Goal: Task Accomplishment & Management: Manage account settings

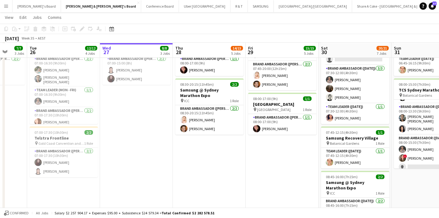
scroll to position [38, 0]
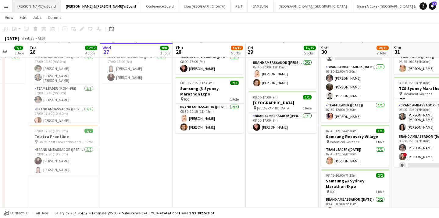
click at [33, 7] on button "[PERSON_NAME]'s Board Close" at bounding box center [36, 6] width 48 height 12
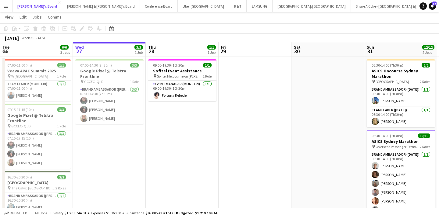
scroll to position [15, 0]
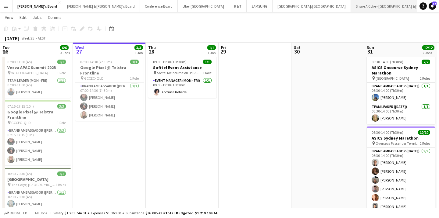
click at [383, 2] on app-icon "Close" at bounding box center [384, 3] width 2 height 2
click at [351, 2] on button "Share a Coke - QLD Close" at bounding box center [371, 6] width 40 height 12
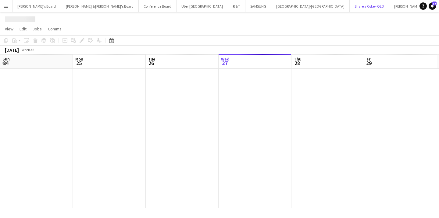
scroll to position [0, 146]
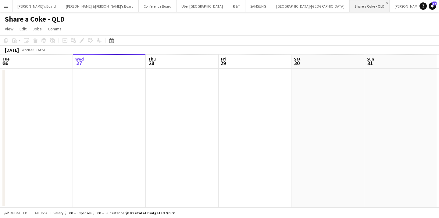
click at [385, 2] on app-icon "Close" at bounding box center [386, 3] width 2 height 2
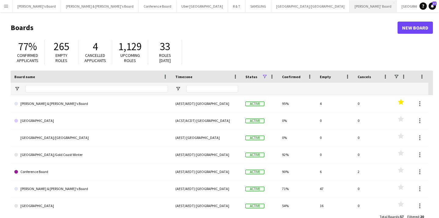
click at [350, 4] on button "[PERSON_NAME]' Board Close" at bounding box center [373, 6] width 47 height 12
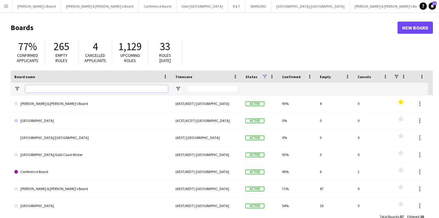
click at [37, 91] on input "Board name Filter Input" at bounding box center [96, 88] width 143 height 7
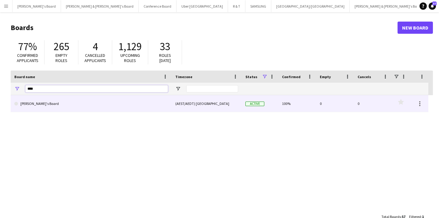
type input "****"
click at [34, 106] on link "[PERSON_NAME]'s Board" at bounding box center [91, 103] width 154 height 17
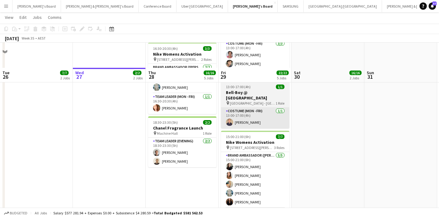
scroll to position [247, 0]
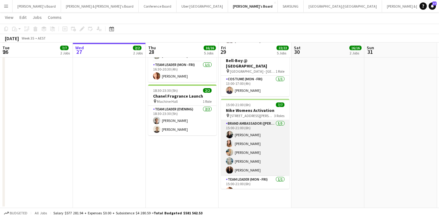
click at [249, 163] on app-card-role "Brand Ambassador (Mon - Fri) [DATE] 15:00-21:00 (6h) [PERSON_NAME] [PERSON_NAME…" at bounding box center [255, 148] width 68 height 56
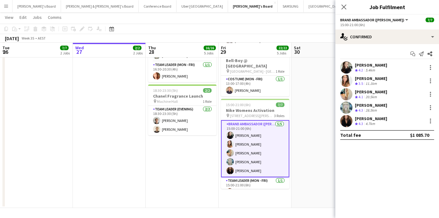
click at [372, 120] on div "[PERSON_NAME]" at bounding box center [371, 118] width 32 height 5
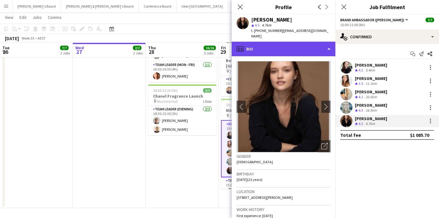
click at [328, 44] on div "profile Bio" at bounding box center [284, 49] width 104 height 15
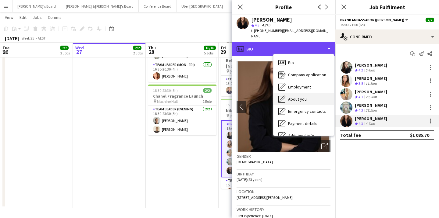
scroll to position [45, 0]
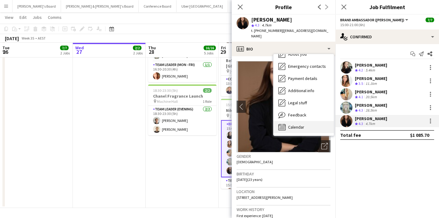
click at [300, 125] on span "Calendar" at bounding box center [296, 127] width 16 height 5
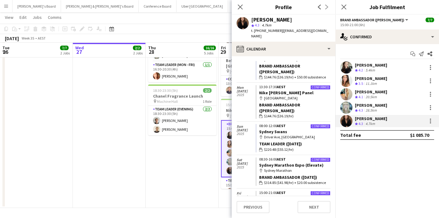
scroll to position [765, 0]
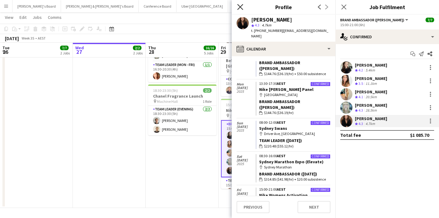
click at [241, 9] on icon at bounding box center [240, 7] width 6 height 6
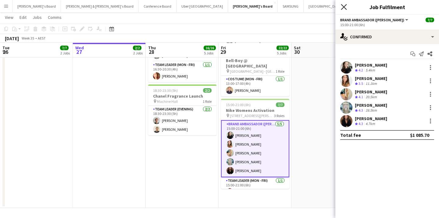
click at [342, 6] on icon at bounding box center [344, 7] width 6 height 6
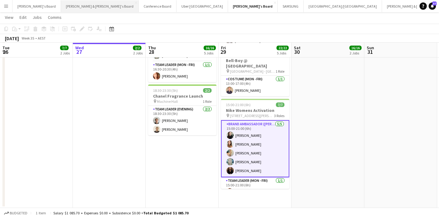
click at [61, 6] on button "[PERSON_NAME] & [PERSON_NAME]'s Board Close" at bounding box center [100, 6] width 78 height 12
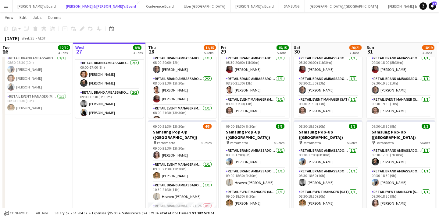
scroll to position [35, 0]
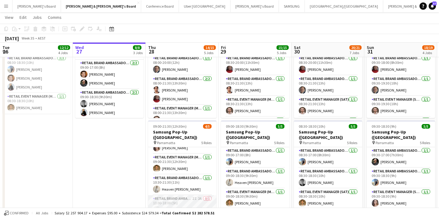
click at [195, 202] on app-card-role "RETAIL Brand Ambassador (Mon - Fri) 2I 2A 0/1 13:00-18:00 (5h) single-neutral-a…" at bounding box center [182, 206] width 68 height 21
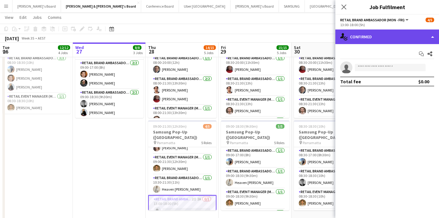
click at [375, 35] on div "single-neutral-actions-check-2 Confirmed" at bounding box center [387, 37] width 104 height 15
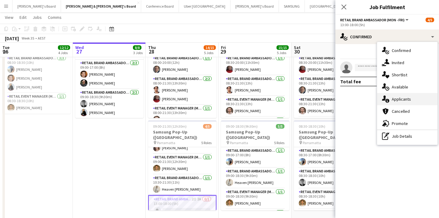
click at [401, 99] on div "single-neutral-actions-information Applicants" at bounding box center [407, 99] width 60 height 12
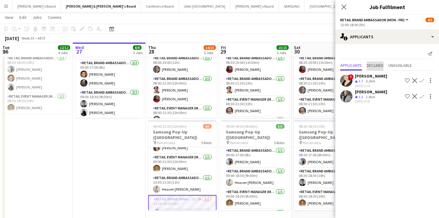
click at [383, 63] on span "Declined" at bounding box center [375, 65] width 17 height 4
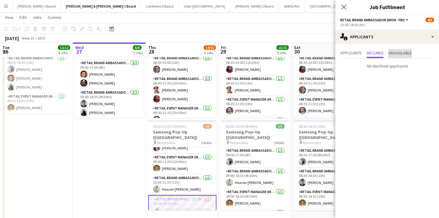
click at [398, 54] on span "Unavailable" at bounding box center [399, 53] width 23 height 4
click at [353, 55] on span "Applicants" at bounding box center [351, 53] width 22 height 4
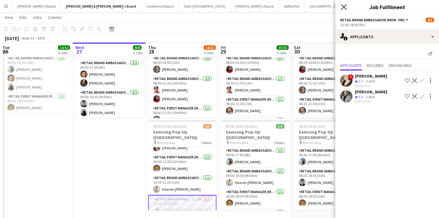
click at [343, 6] on icon at bounding box center [344, 7] width 6 height 6
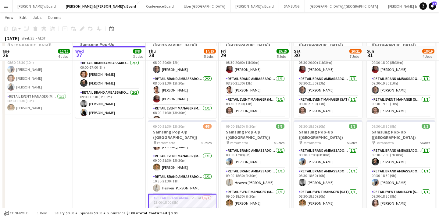
scroll to position [526, 0]
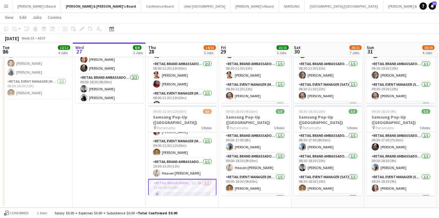
click at [179, 189] on app-card-role "RETAIL Brand Ambassador (Mon - Fri) 2I 2A 0/1 13:00-18:00 (5h) single-neutral-a…" at bounding box center [182, 190] width 68 height 22
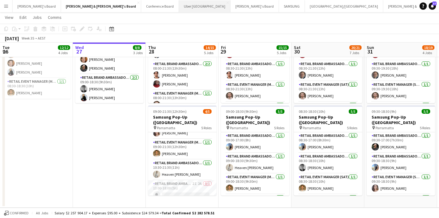
click at [179, 6] on button "Uber Sydney Close" at bounding box center [204, 6] width 51 height 12
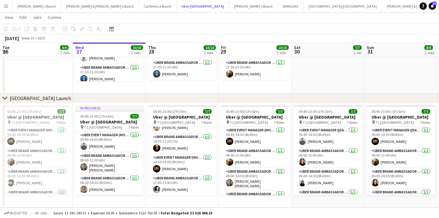
scroll to position [82, 0]
